Goal: Find specific page/section: Find specific page/section

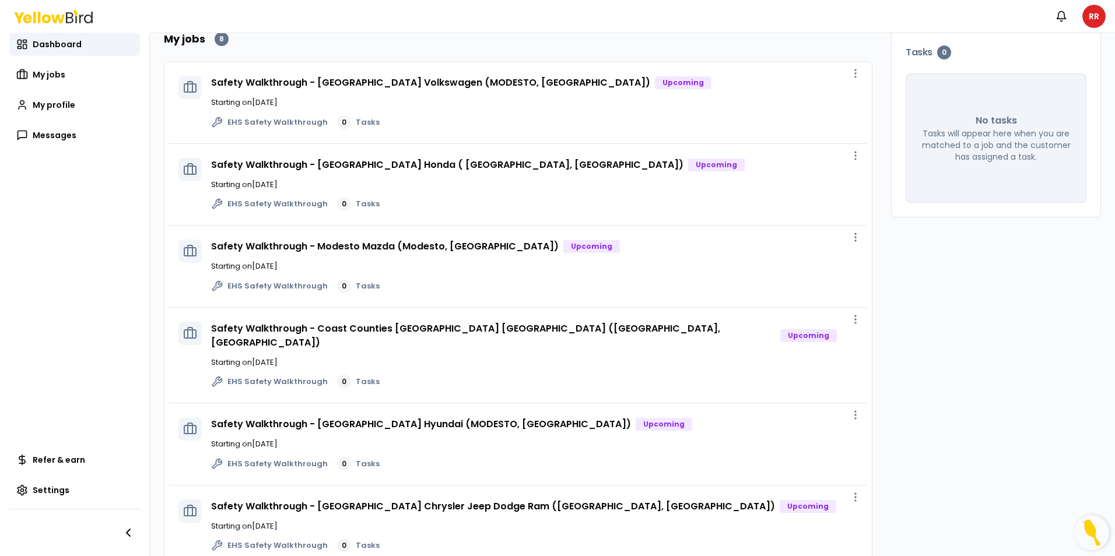
scroll to position [17, 0]
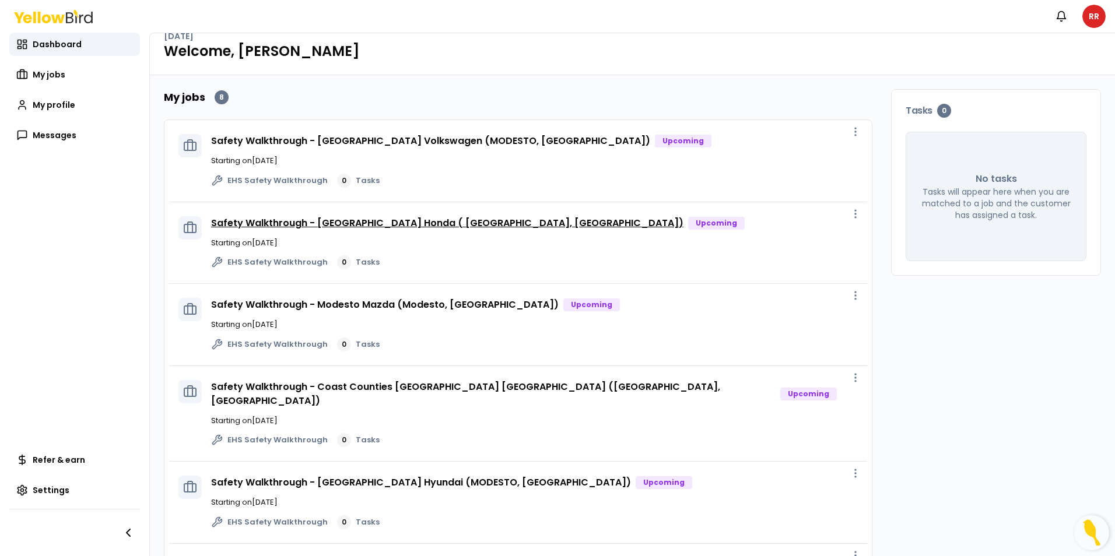
click at [412, 226] on link "Safety Walkthrough - [GEOGRAPHIC_DATA] Honda ( [GEOGRAPHIC_DATA], [GEOGRAPHIC_D…" at bounding box center [447, 222] width 472 height 13
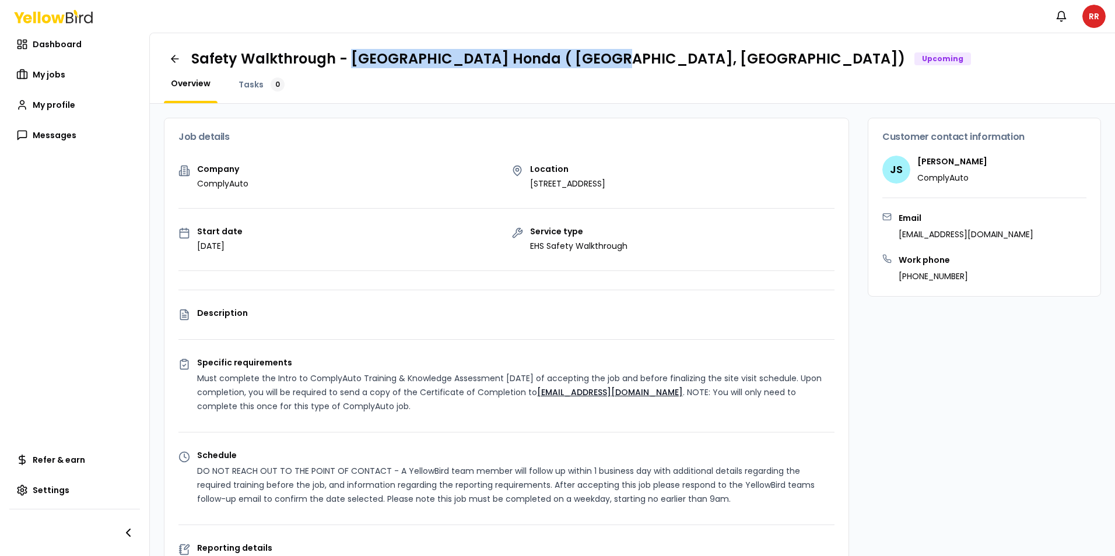
drag, startPoint x: 577, startPoint y: 40, endPoint x: 348, endPoint y: 44, distance: 229.8
click at [348, 44] on div "Safety Walkthrough - [GEOGRAPHIC_DATA] Honda ( [GEOGRAPHIC_DATA], [GEOGRAPHIC_D…" at bounding box center [632, 68] width 965 height 71
copy h1 "Elk Grove Honda ( [GEOGRAPHIC_DATA], [GEOGRAPHIC_DATA])"
drag, startPoint x: 703, startPoint y: 185, endPoint x: 518, endPoint y: 183, distance: 185.4
click at [518, 183] on div "Location [STREET_ADDRESS]" at bounding box center [673, 177] width 324 height 24
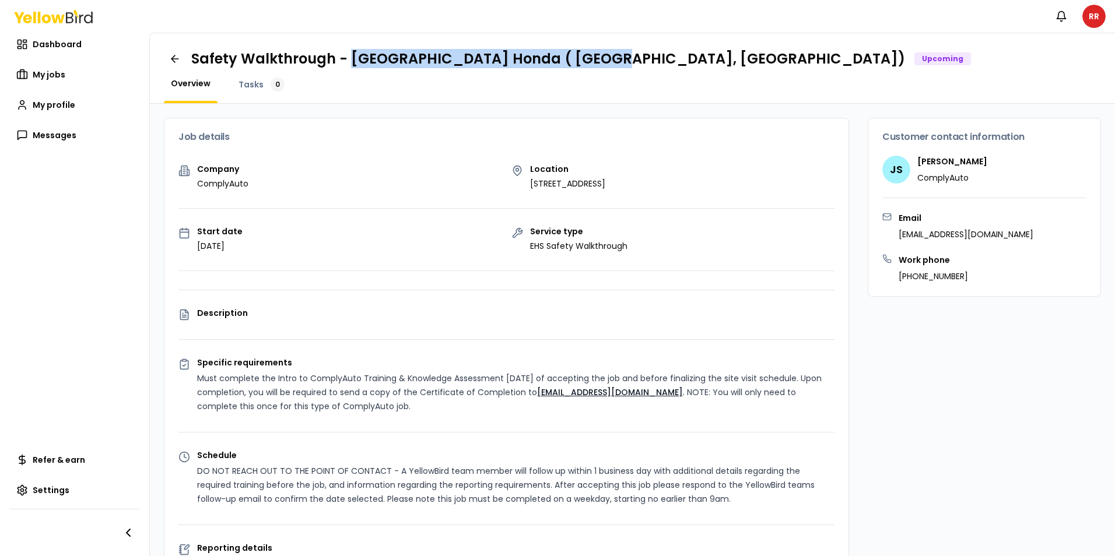
click at [521, 183] on div "Location [STREET_ADDRESS]" at bounding box center [673, 177] width 324 height 24
drag, startPoint x: 706, startPoint y: 180, endPoint x: 520, endPoint y: 184, distance: 185.5
click at [520, 184] on div "Location [STREET_ADDRESS]" at bounding box center [673, 177] width 324 height 24
drag, startPoint x: 520, startPoint y: 184, endPoint x: 578, endPoint y: 183, distance: 57.7
copy p "[STREET_ADDRESS]"
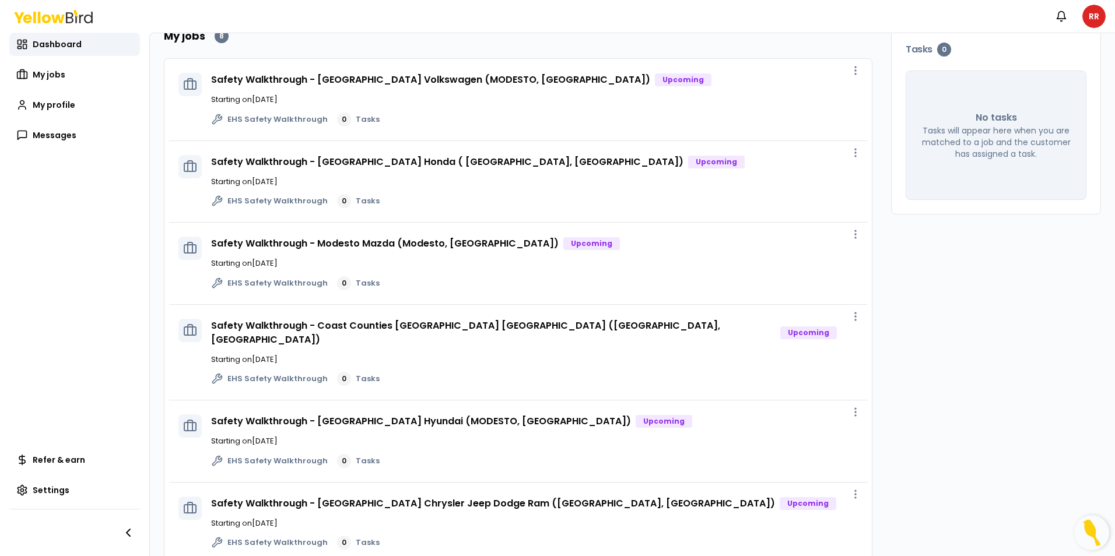
scroll to position [117, 0]
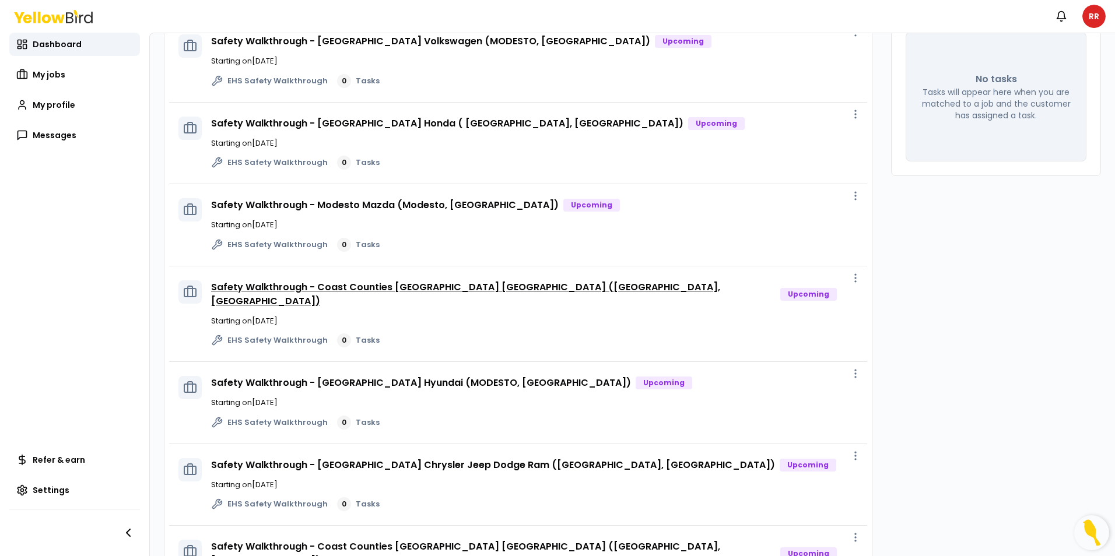
click at [445, 285] on link "Safety Walkthrough - Coast Counties [GEOGRAPHIC_DATA] [GEOGRAPHIC_DATA] ([GEOGR…" at bounding box center [465, 293] width 509 height 27
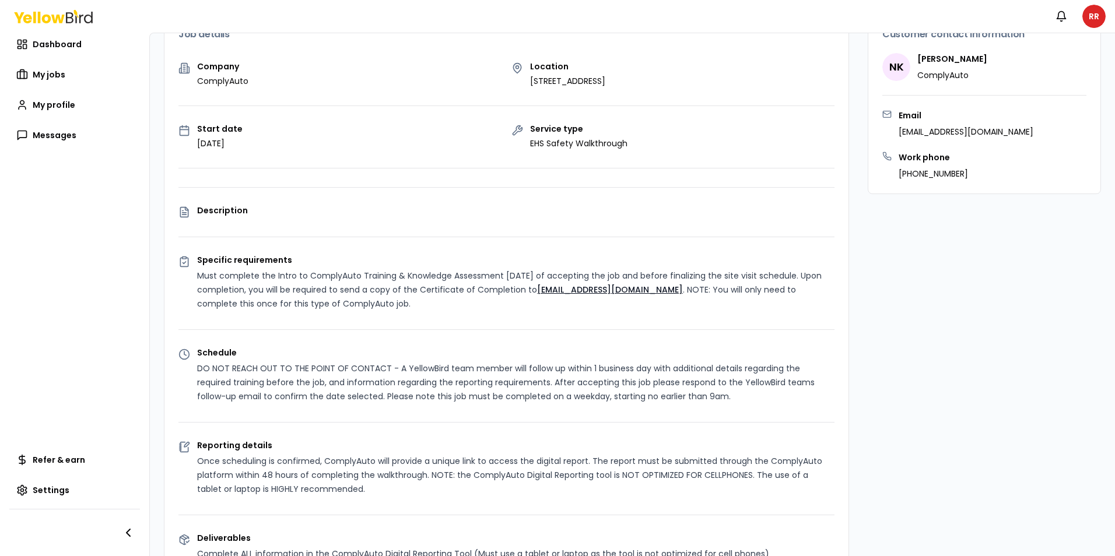
drag, startPoint x: 686, startPoint y: 64, endPoint x: 526, endPoint y: 62, distance: 160.4
click at [526, 62] on div "Location 7675 Conde Lane, Windsor, CA 95492" at bounding box center [673, 74] width 324 height 24
drag, startPoint x: 526, startPoint y: 62, endPoint x: 657, endPoint y: 66, distance: 131.2
copy p "7675 Conde Lane, Windsor, CA 95492"
